Goal: Check status: Check status

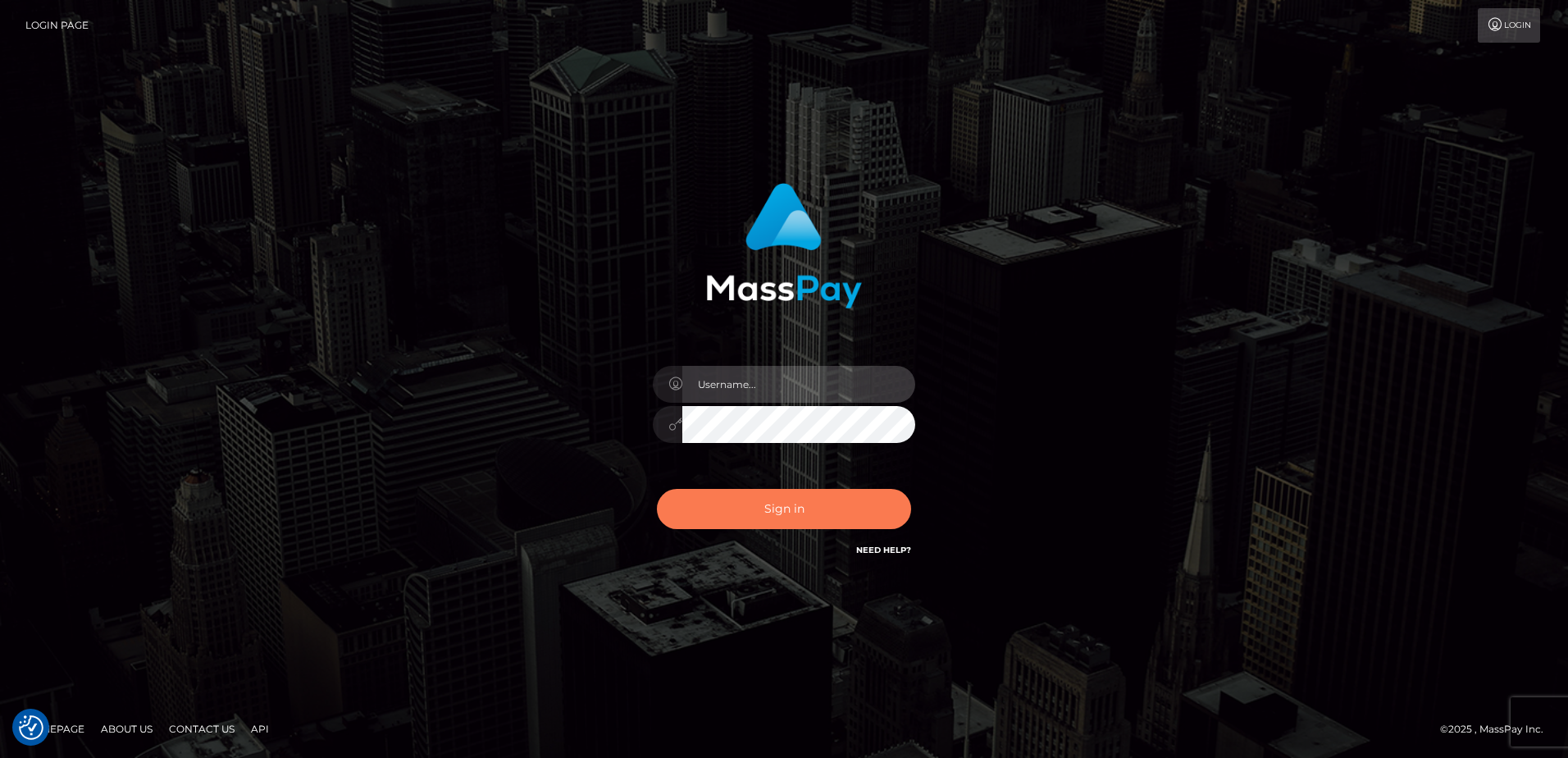
type input "alice.of"
click at [701, 515] on button "Sign in" at bounding box center [784, 509] width 254 height 40
type input "alice.of"
click at [725, 506] on button "Sign in" at bounding box center [784, 509] width 254 height 40
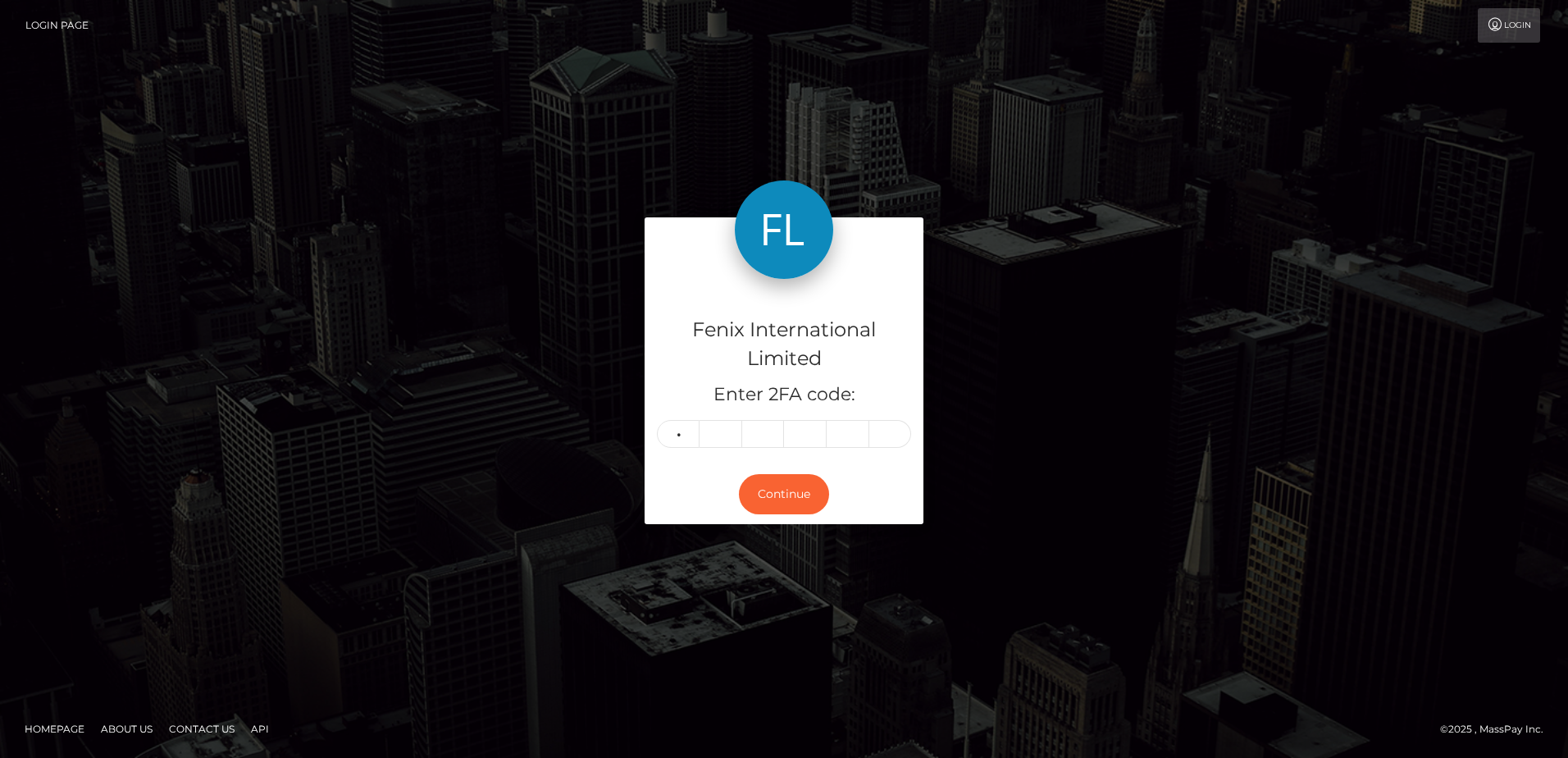
type input "8"
type input "4"
type input "0"
type input "2"
type input "6"
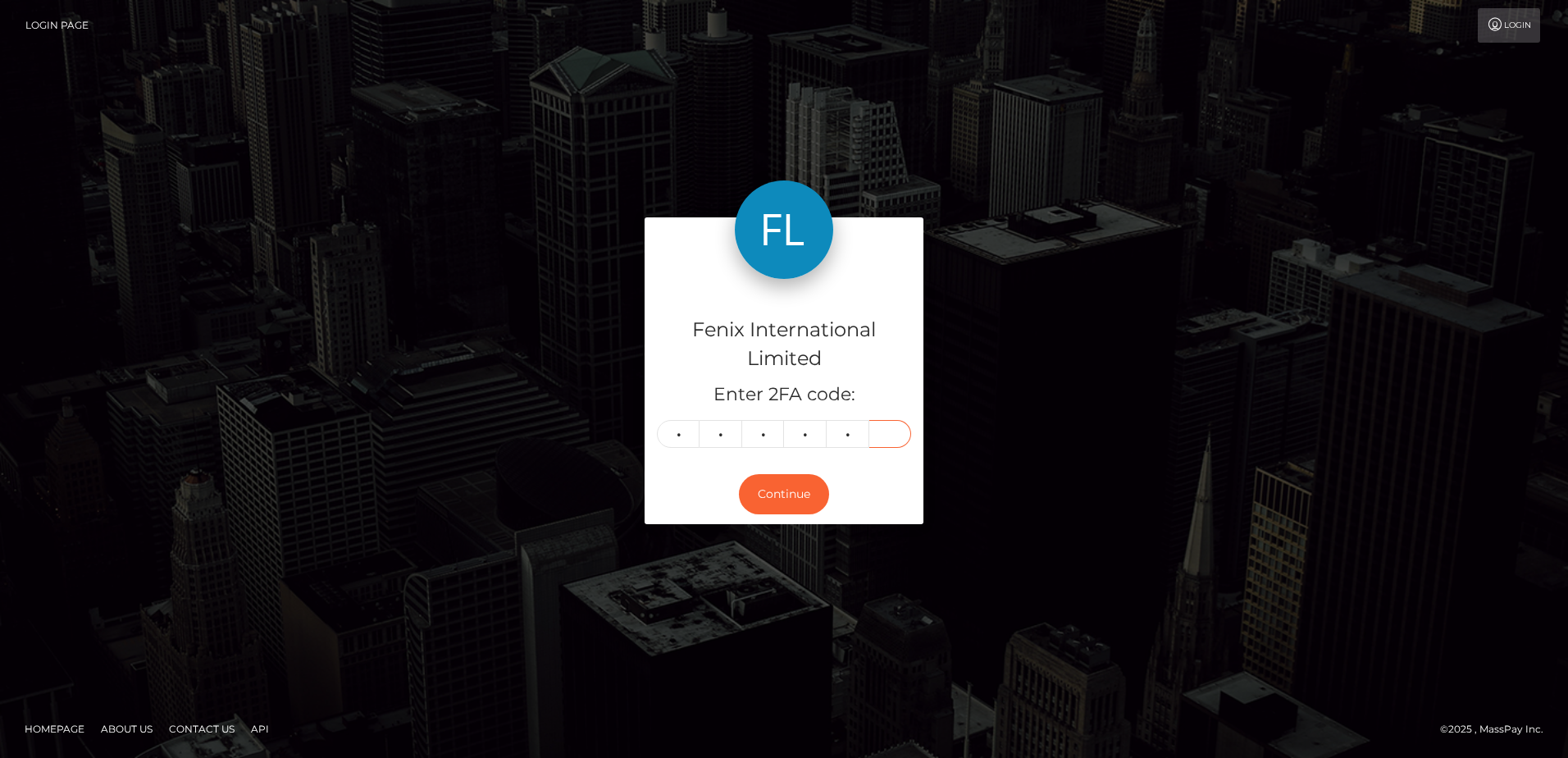
type input "4"
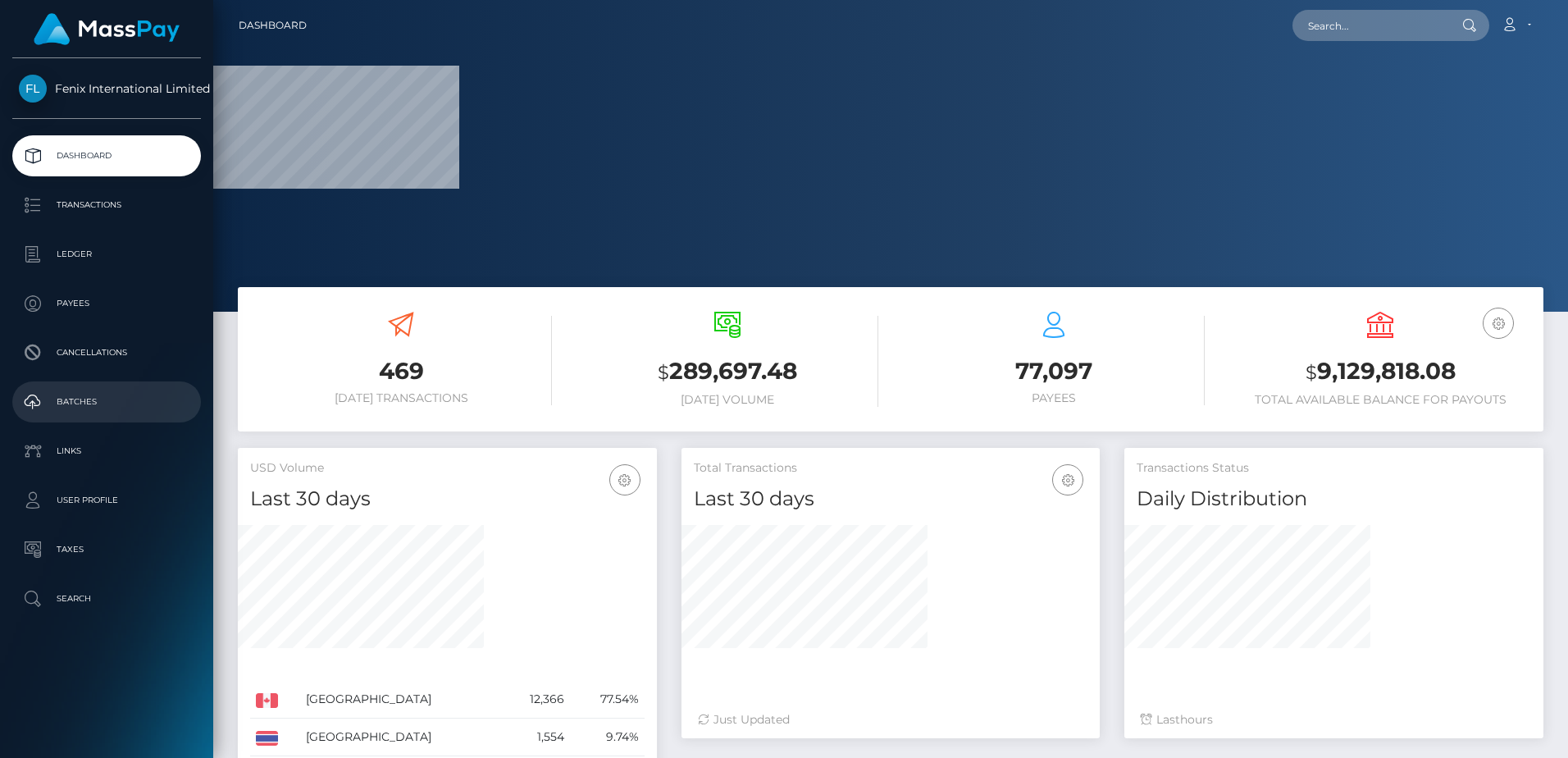
click at [102, 405] on p "Batches" at bounding box center [106, 401] width 176 height 24
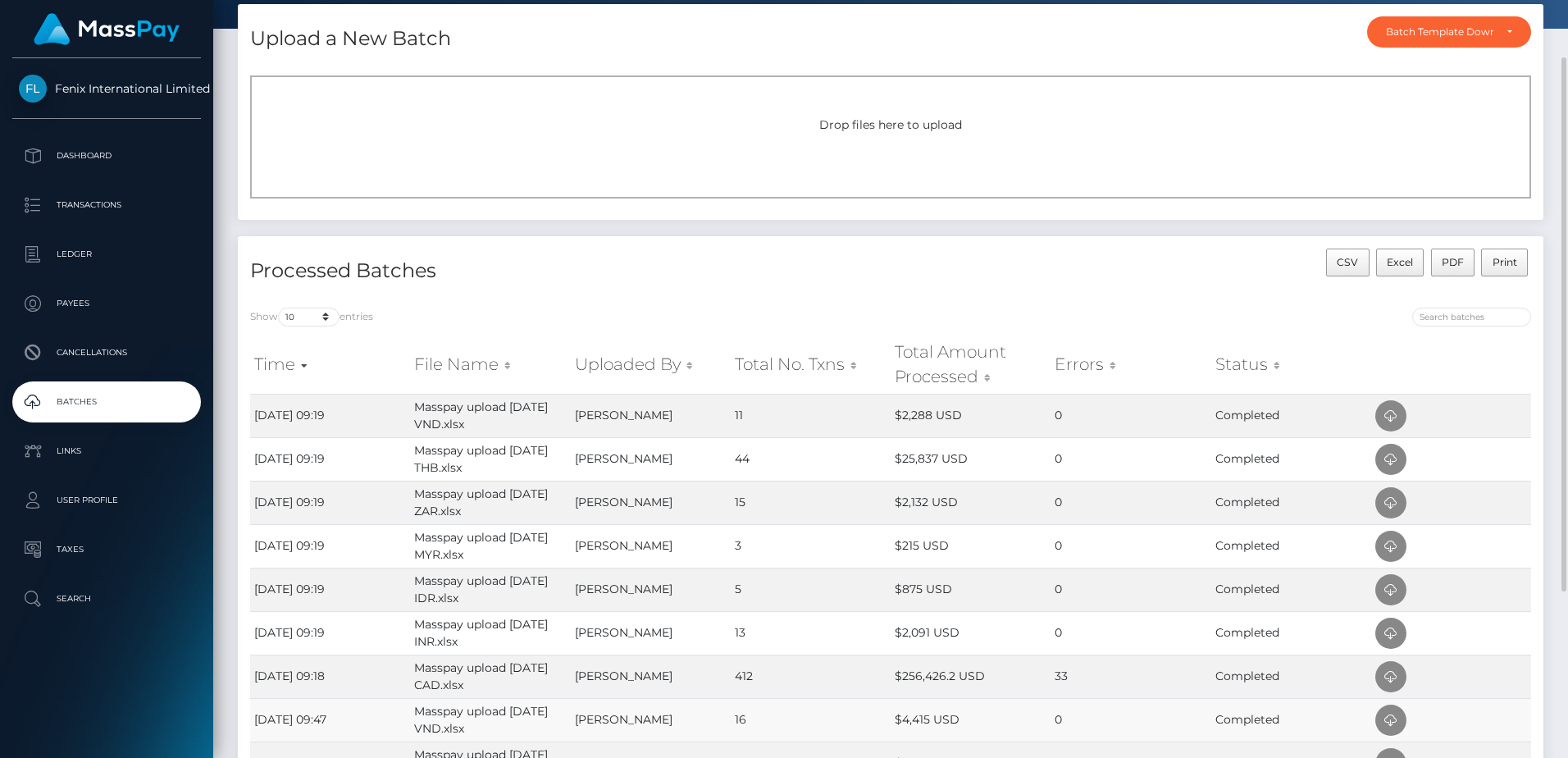
scroll to position [164, 0]
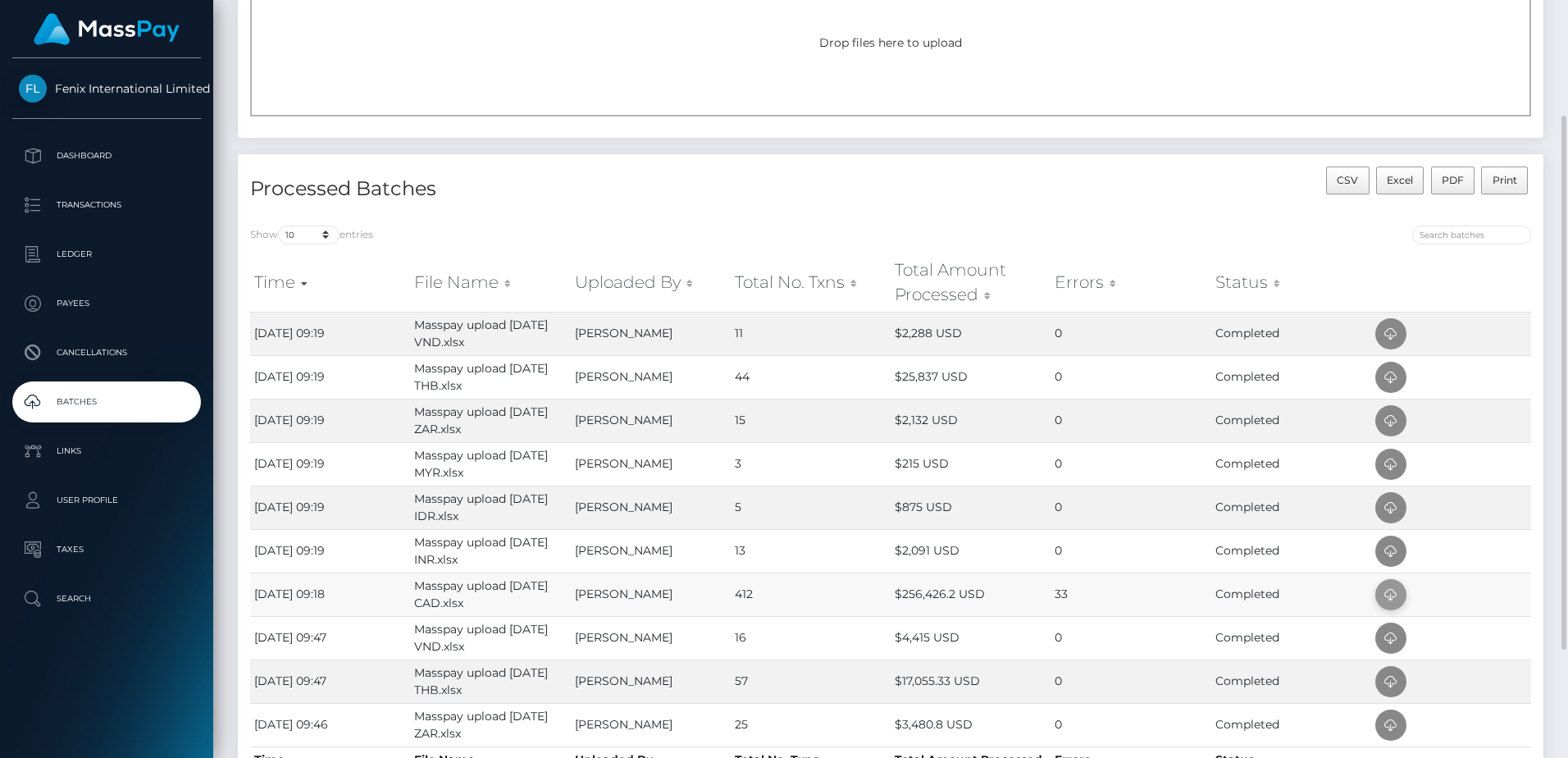
click at [1393, 602] on icon at bounding box center [1390, 595] width 19 height 20
click at [988, 556] on td "$2,091 USD" at bounding box center [970, 551] width 160 height 44
click at [1406, 545] on span at bounding box center [1390, 550] width 31 height 31
click at [996, 503] on td "$875 USD" at bounding box center [970, 507] width 160 height 44
click at [1395, 507] on icon at bounding box center [1390, 508] width 19 height 20
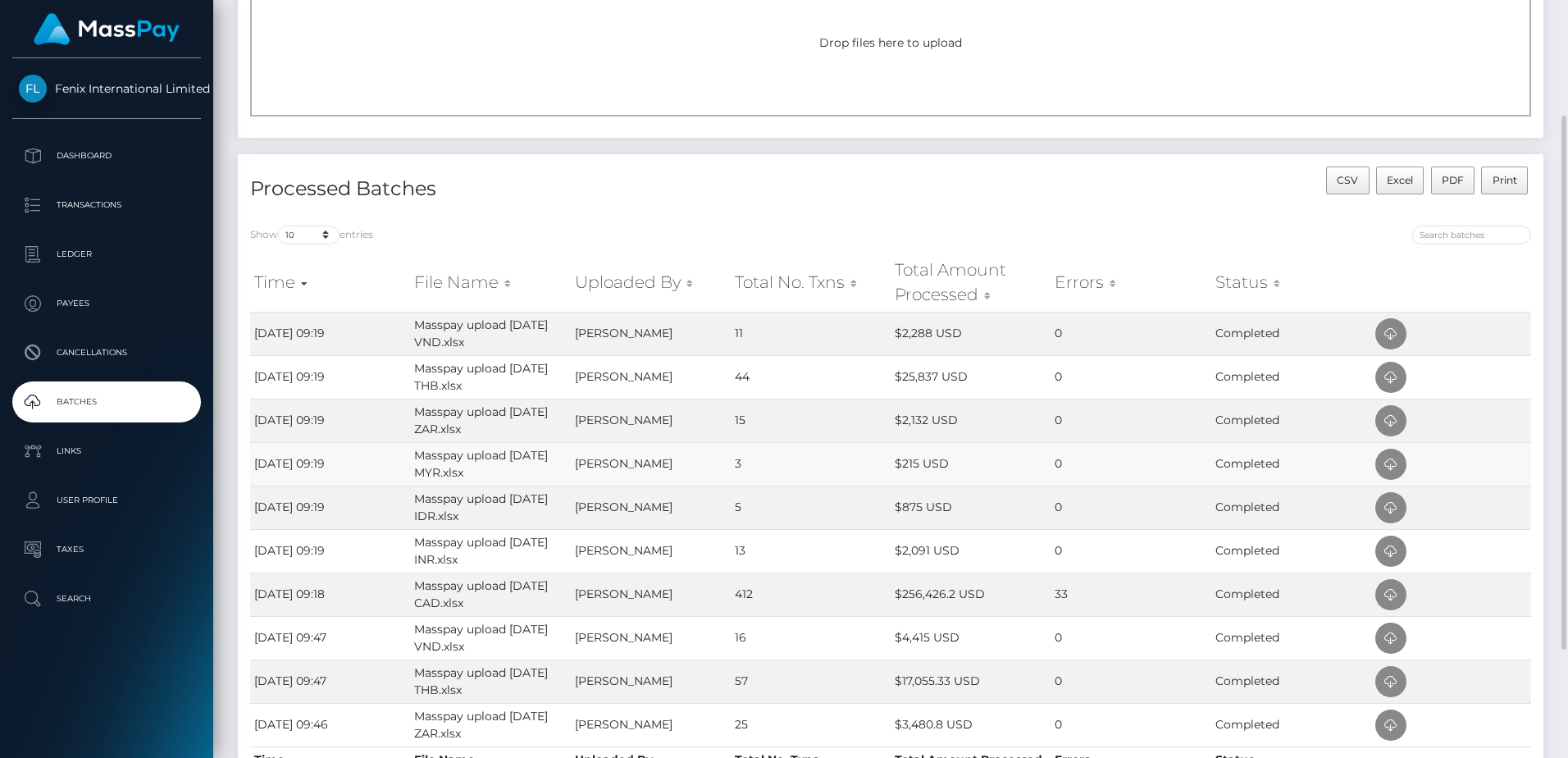
click at [1015, 446] on td "$215 USD" at bounding box center [970, 464] width 160 height 44
click at [1394, 463] on icon at bounding box center [1390, 464] width 19 height 20
click at [1010, 408] on td "$2,132 USD" at bounding box center [970, 421] width 160 height 44
click at [1387, 433] on span at bounding box center [1390, 420] width 31 height 31
click at [991, 366] on td "$25,837 USD" at bounding box center [970, 377] width 160 height 44
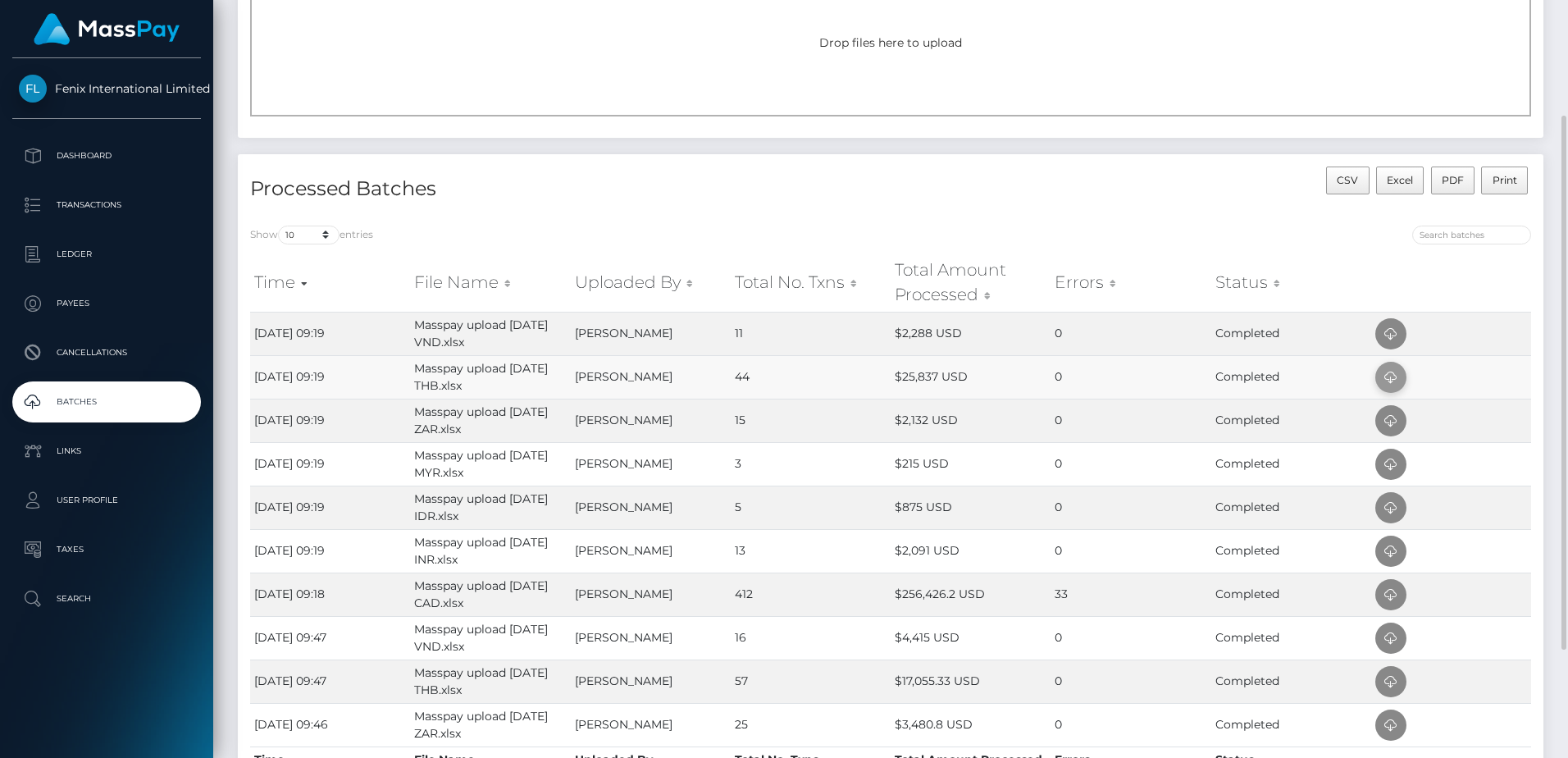
click at [1383, 374] on icon at bounding box center [1390, 378] width 19 height 20
click at [1027, 321] on td "$2,288 USD" at bounding box center [970, 333] width 160 height 44
click at [1403, 331] on span at bounding box center [1390, 333] width 31 height 31
